Goal: Task Accomplishment & Management: Complete application form

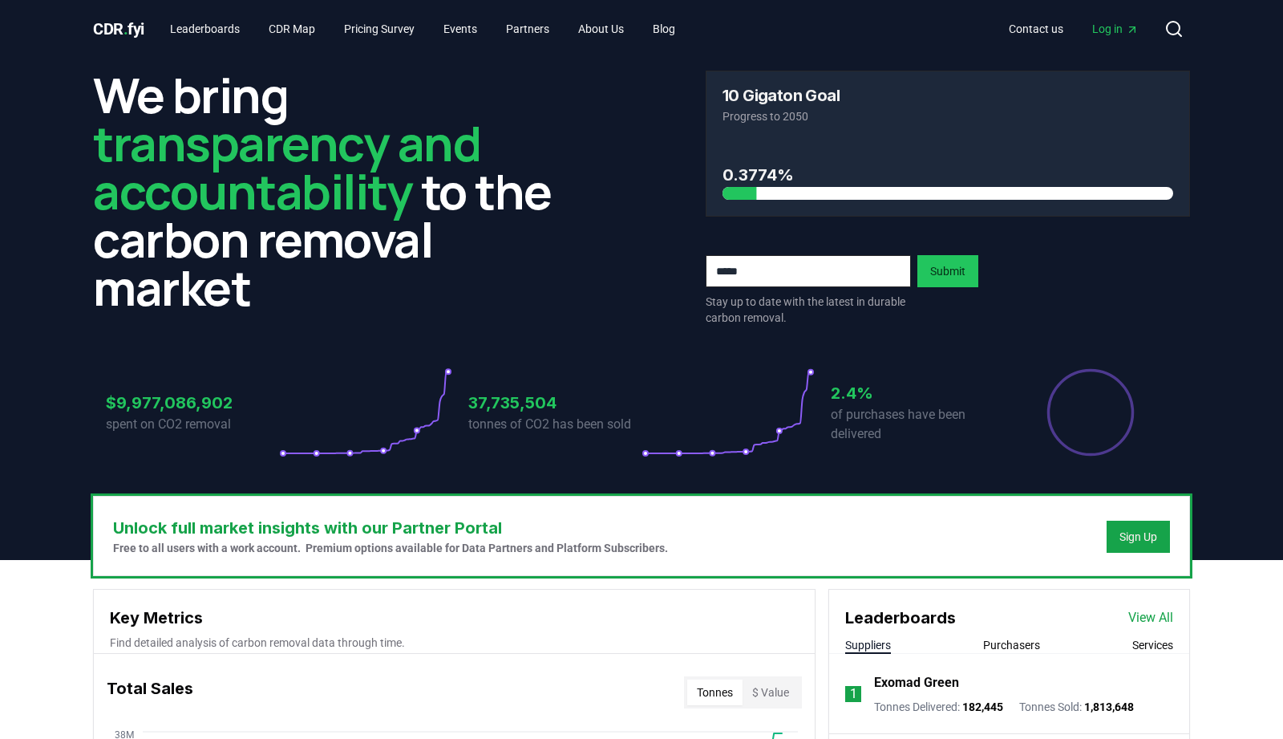
click at [1124, 34] on span "Log in" at bounding box center [1115, 29] width 47 height 16
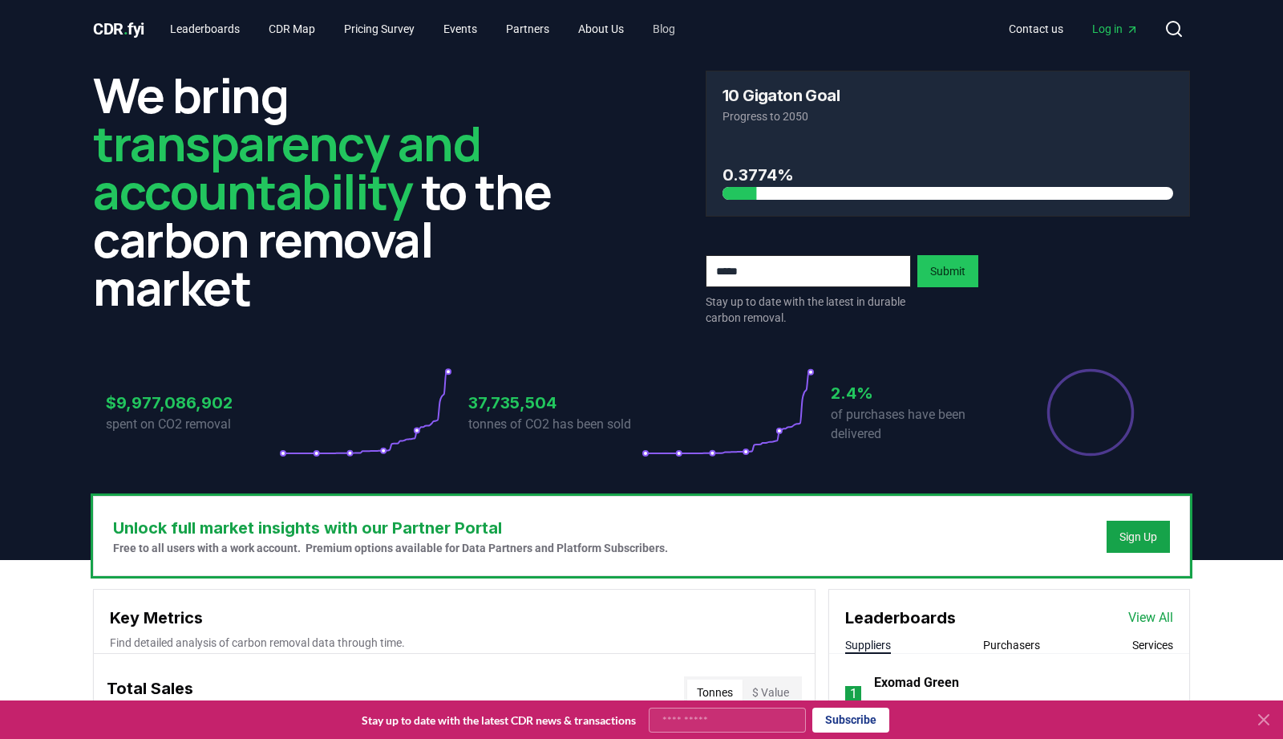
click at [684, 28] on link "Blog" at bounding box center [664, 28] width 48 height 29
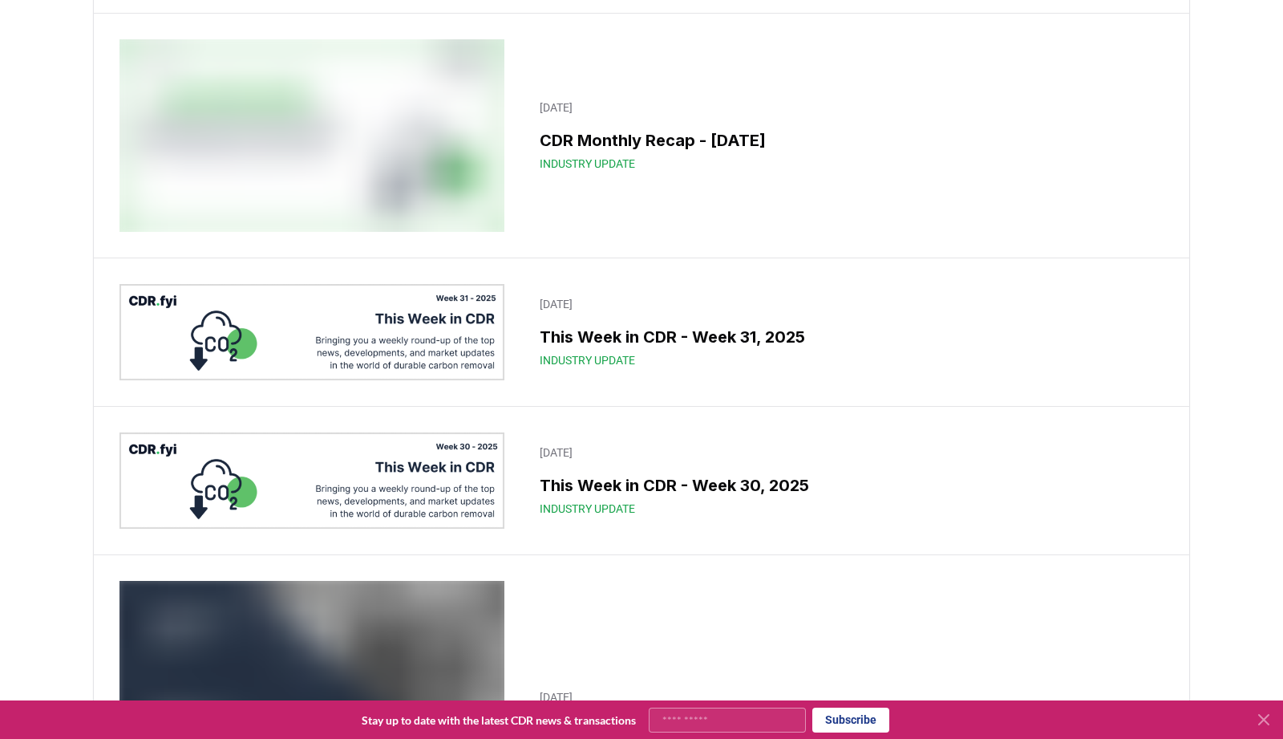
scroll to position [401, 0]
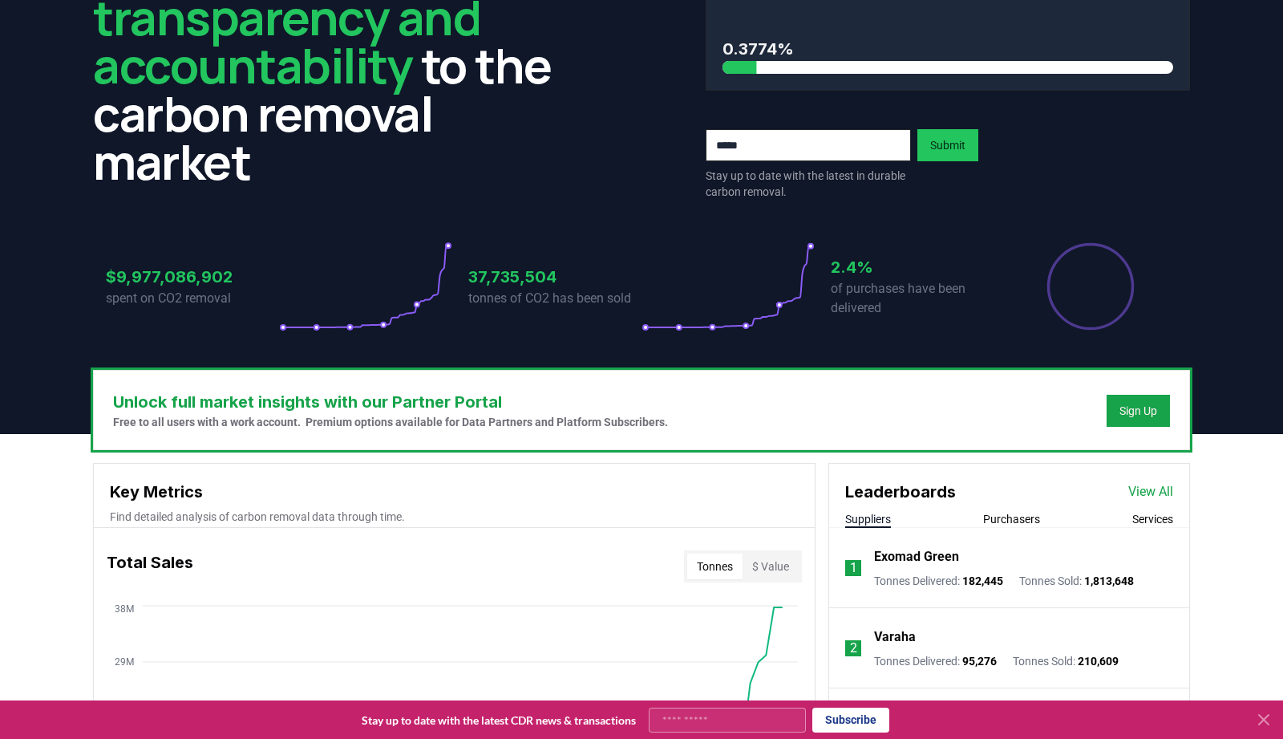
scroll to position [115, 0]
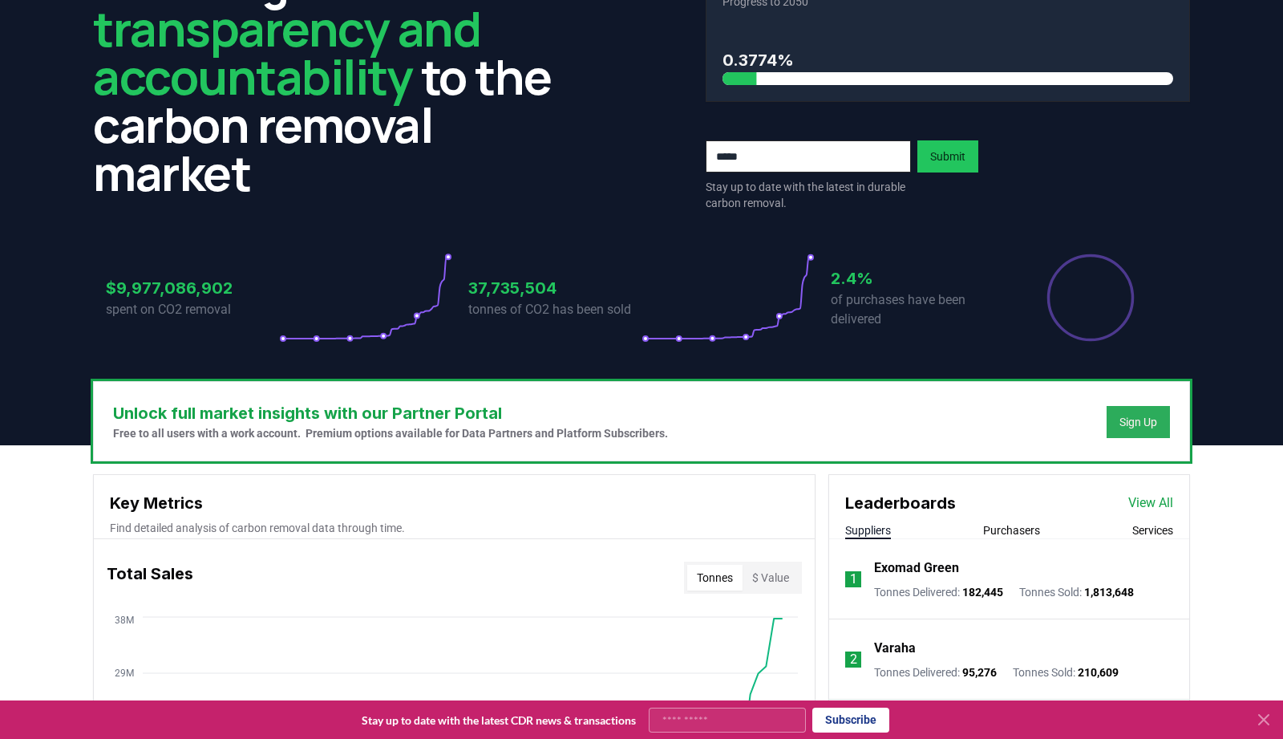
click at [1153, 431] on button "Sign Up" at bounding box center [1138, 422] width 63 height 32
click at [1148, 413] on button "Sign Up" at bounding box center [1138, 422] width 63 height 32
click at [1146, 414] on button "Sign Up" at bounding box center [1138, 422] width 63 height 32
click at [1128, 426] on div "Sign Up" at bounding box center [1139, 422] width 38 height 16
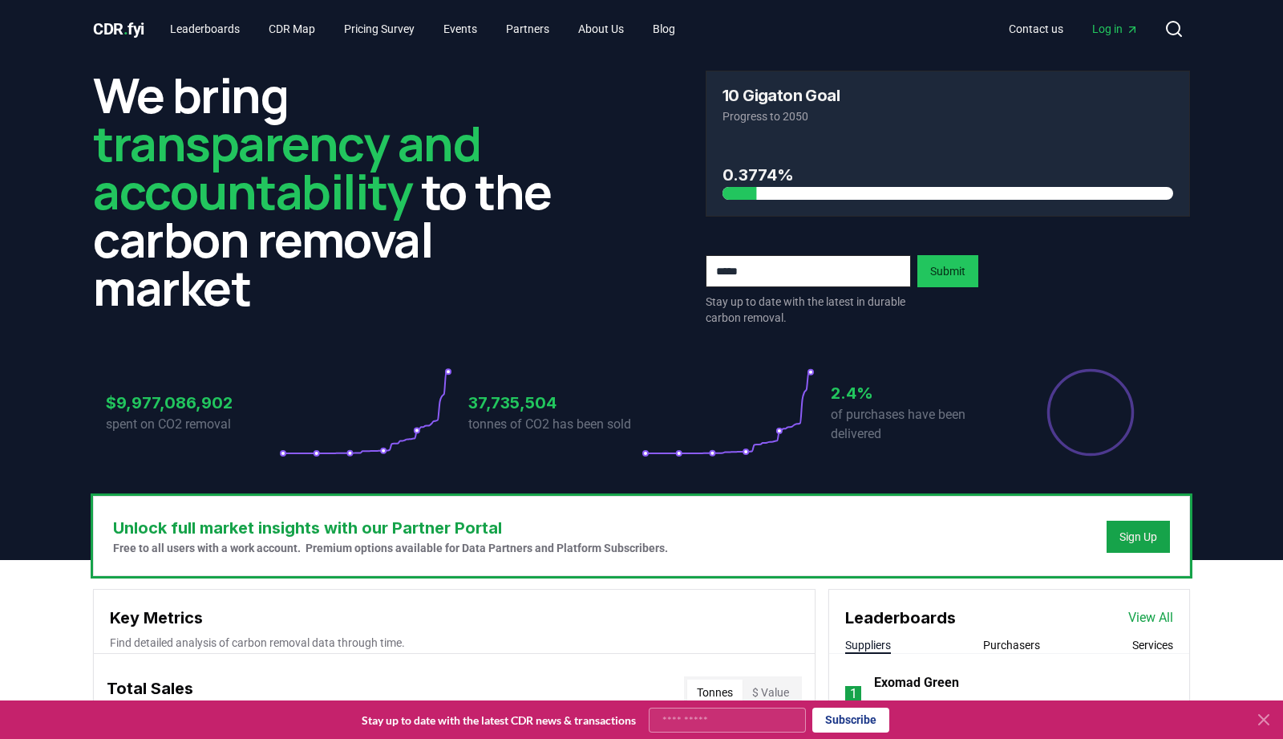
scroll to position [0, 0]
